Goal: Task Accomplishment & Management: Manage account settings

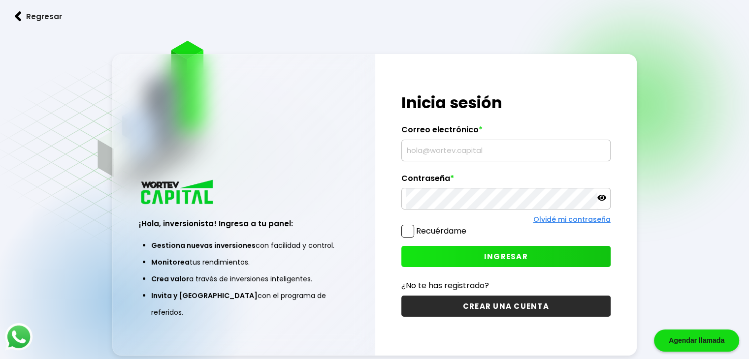
click at [457, 150] on input "text" at bounding box center [506, 150] width 200 height 21
type input "A"
type input "[EMAIL_ADDRESS][DOMAIN_NAME]"
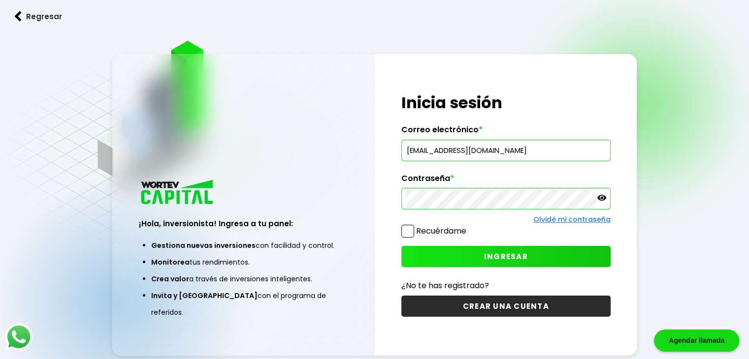
click at [505, 256] on span "INGRESAR" at bounding box center [506, 257] width 44 height 10
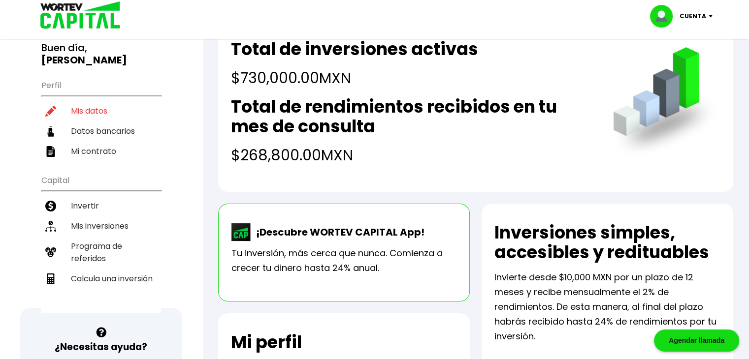
scroll to position [73, 0]
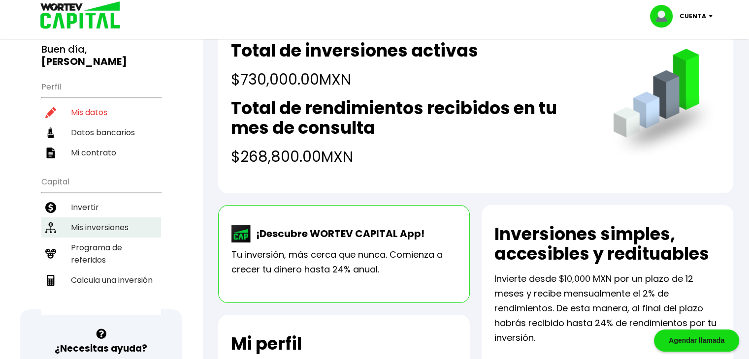
click at [87, 218] on li "Mis inversiones" at bounding box center [101, 228] width 120 height 20
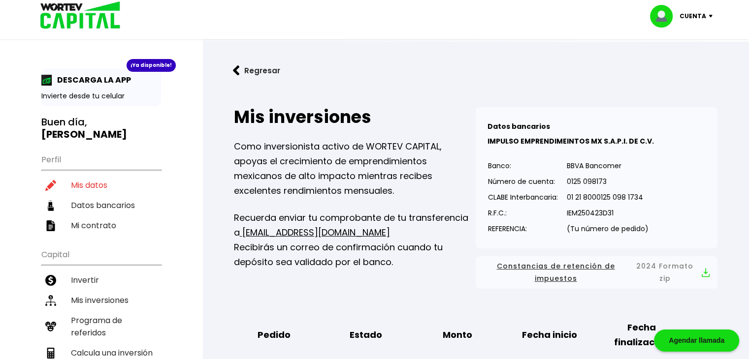
click at [708, 16] on img at bounding box center [712, 16] width 13 height 3
click at [676, 67] on li "Cerrar sesión" at bounding box center [682, 66] width 79 height 20
